Goal: Navigation & Orientation: Understand site structure

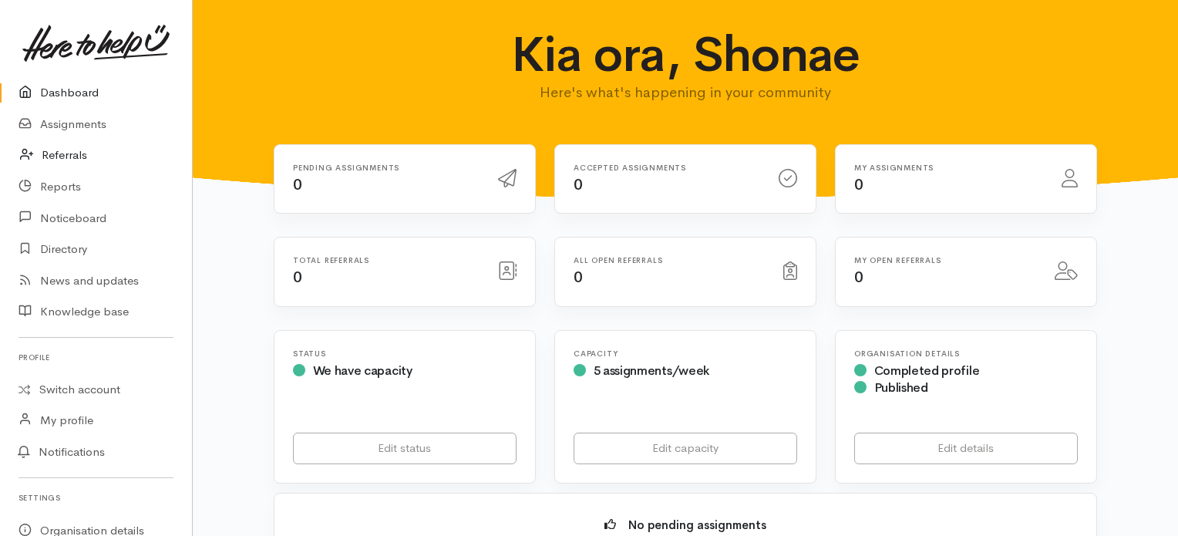
click at [126, 149] on link "Referrals" at bounding box center [96, 156] width 192 height 32
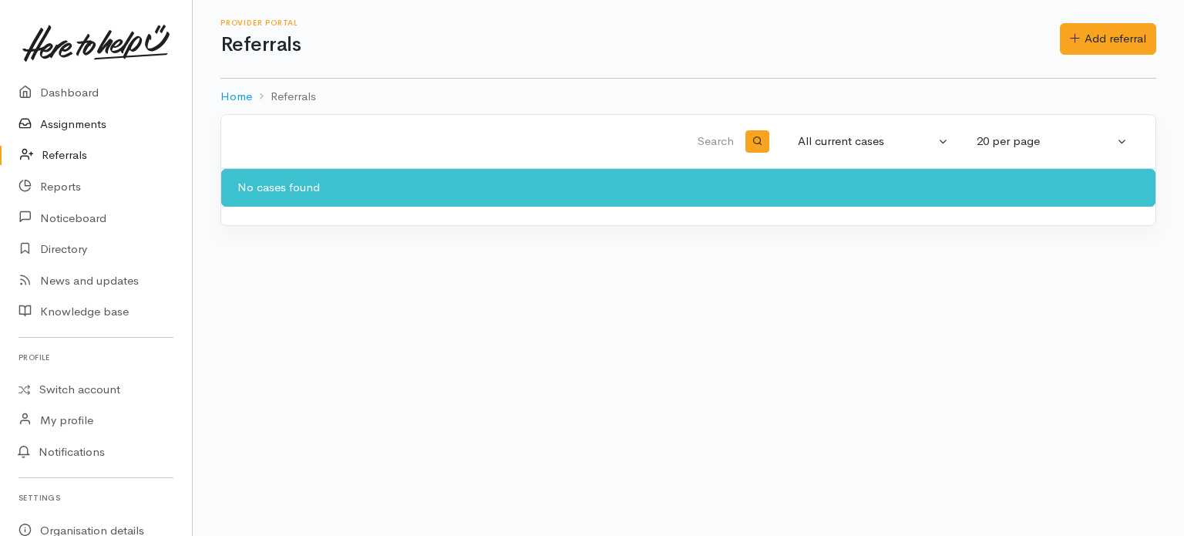
click at [105, 126] on link "Assignments" at bounding box center [96, 125] width 192 height 32
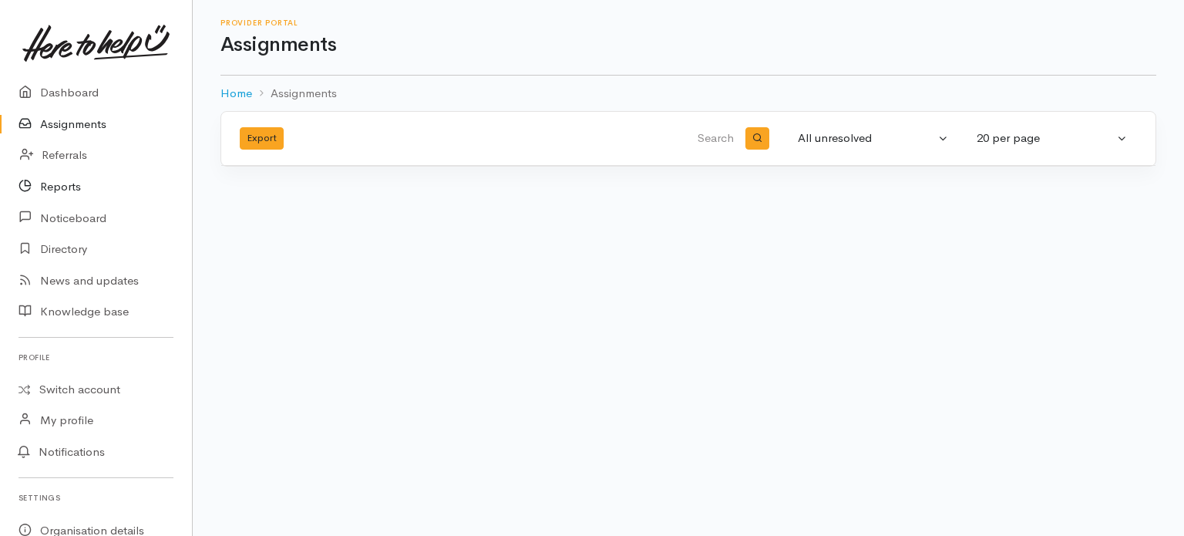
click at [66, 189] on link "Reports" at bounding box center [96, 187] width 192 height 32
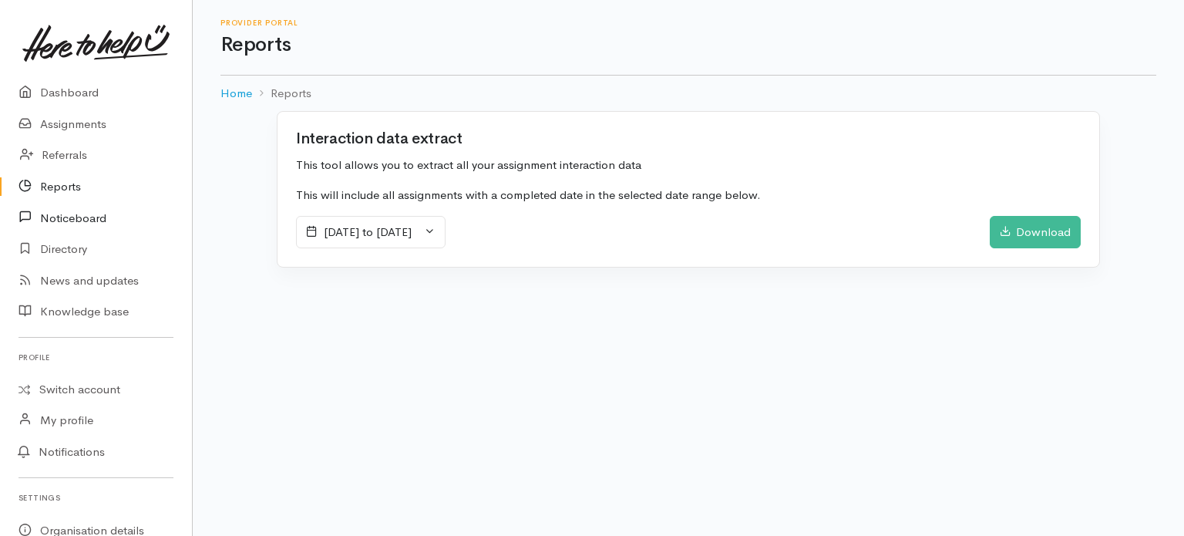
click at [69, 217] on link "Noticeboard" at bounding box center [96, 218] width 192 height 32
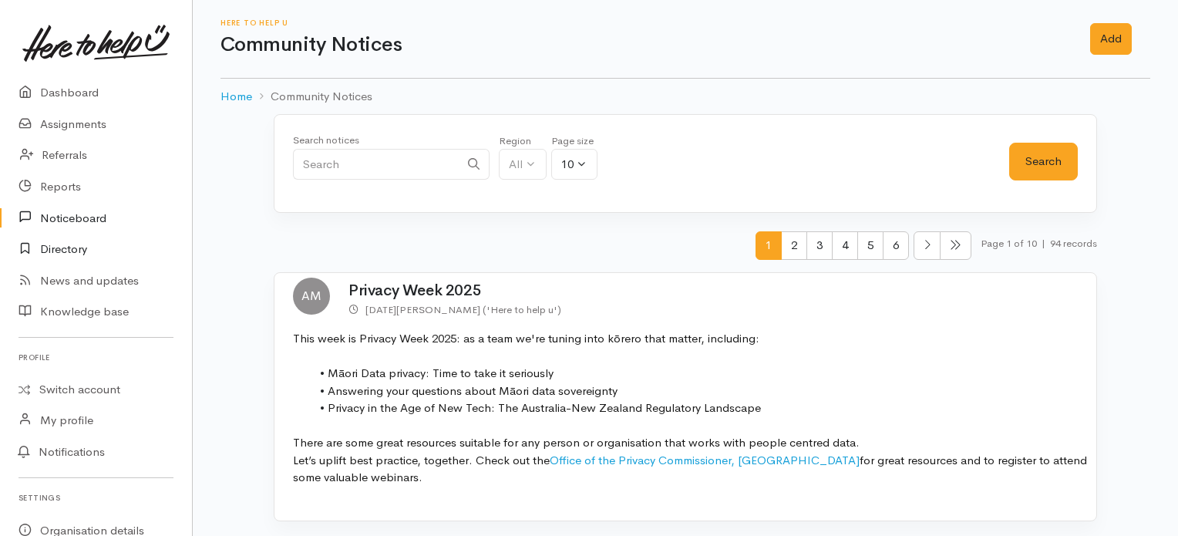
click at [69, 246] on link "Directory" at bounding box center [96, 250] width 192 height 32
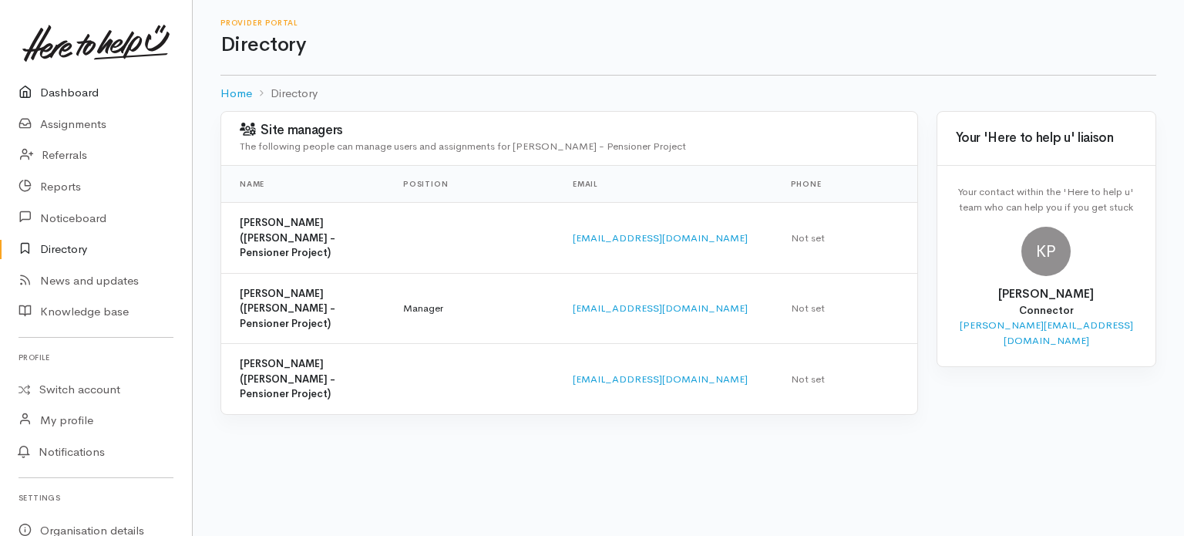
click at [103, 95] on link "Dashboard" at bounding box center [96, 93] width 192 height 32
